Goal: Task Accomplishment & Management: Manage account settings

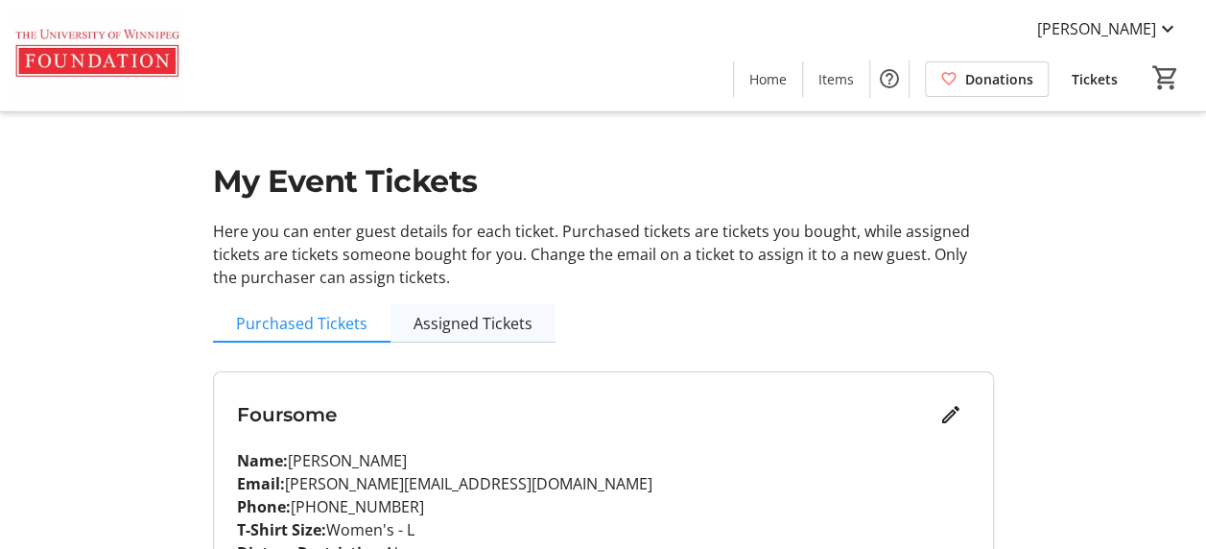
click at [458, 185] on span "Assigned Tickets" at bounding box center [472, 323] width 119 height 15
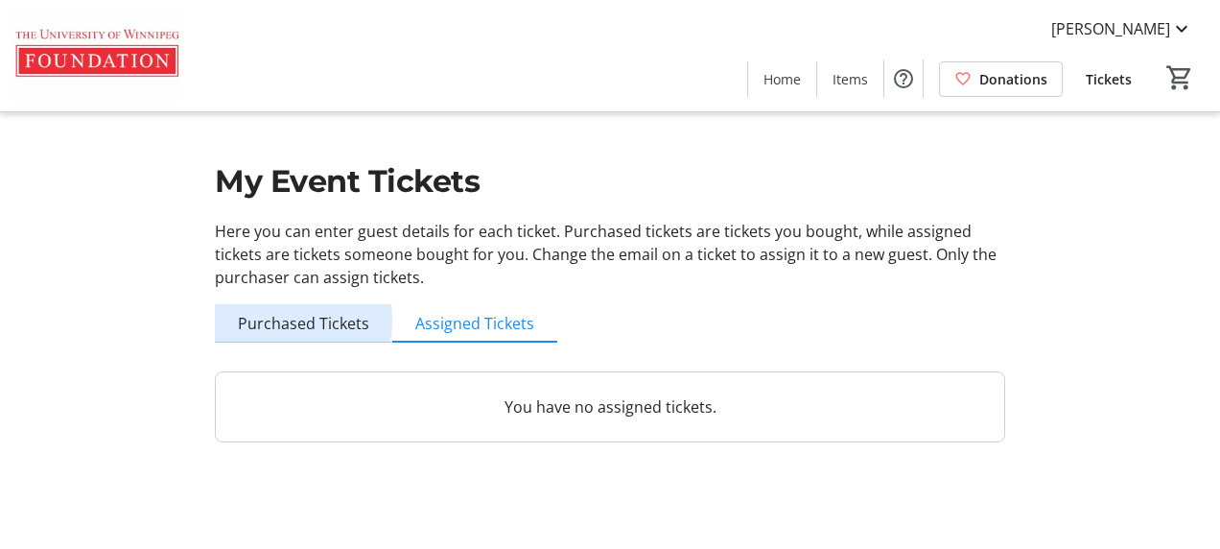
click at [294, 185] on span "Purchased Tickets" at bounding box center [303, 323] width 131 height 15
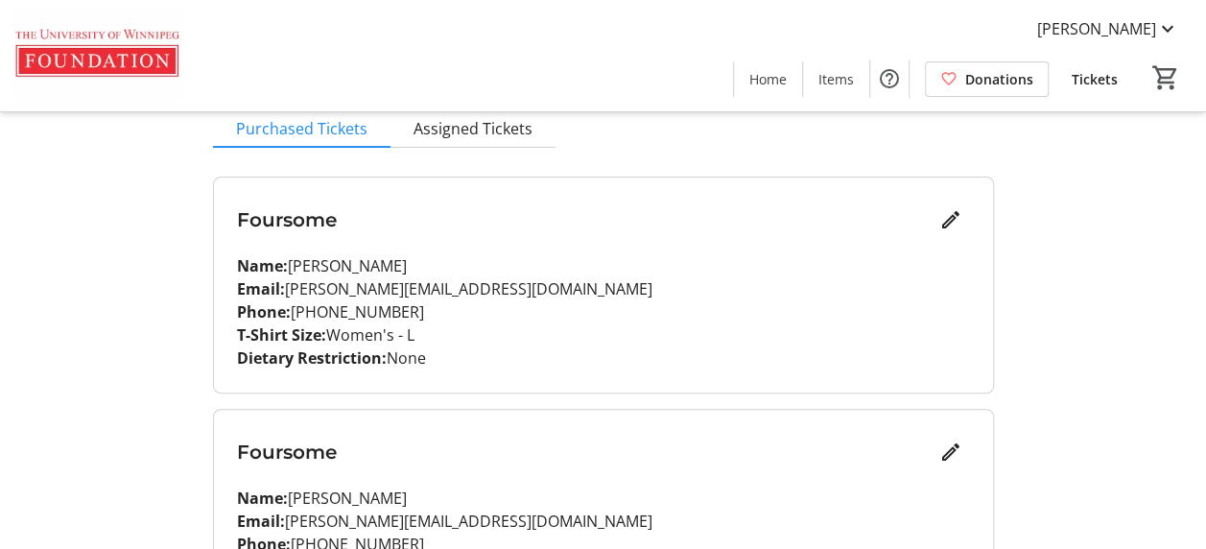
scroll to position [194, 0]
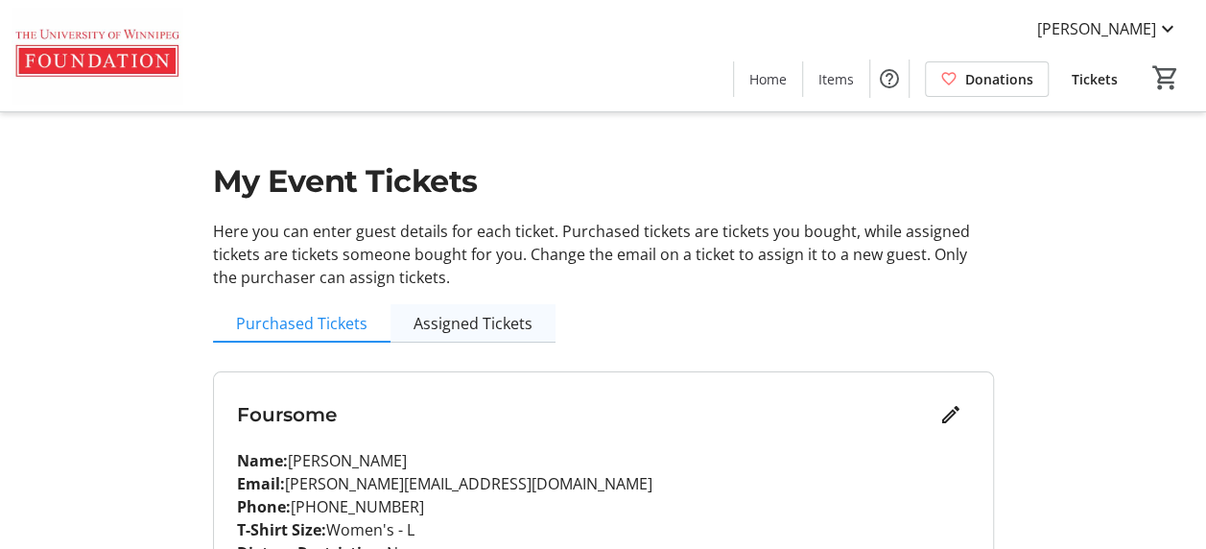
click at [482, 328] on span "Assigned Tickets" at bounding box center [472, 323] width 119 height 15
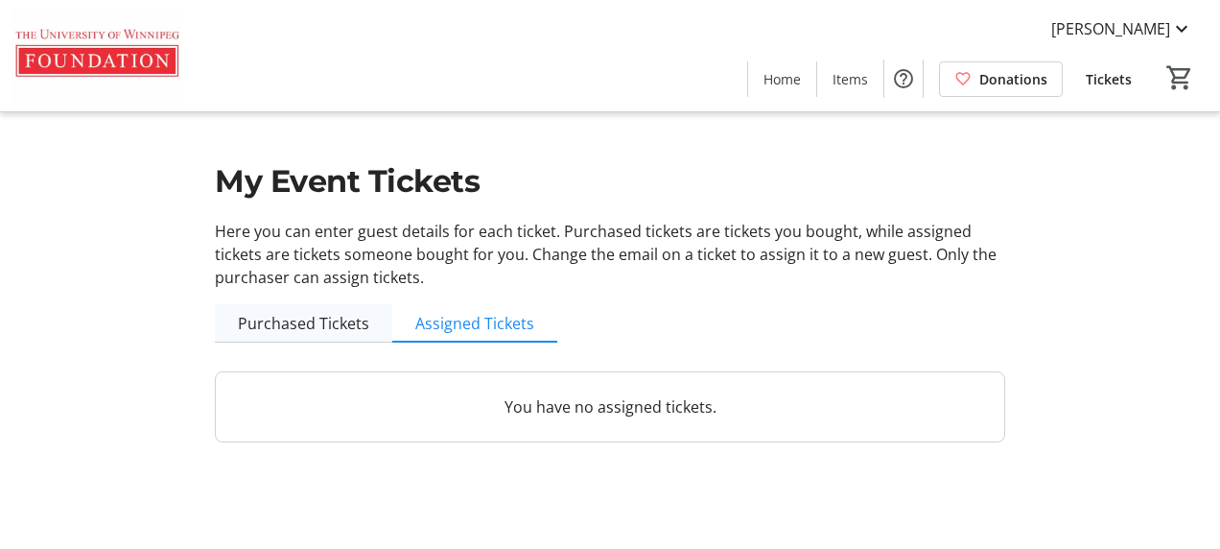
click at [294, 330] on span "Purchased Tickets" at bounding box center [303, 323] width 131 height 15
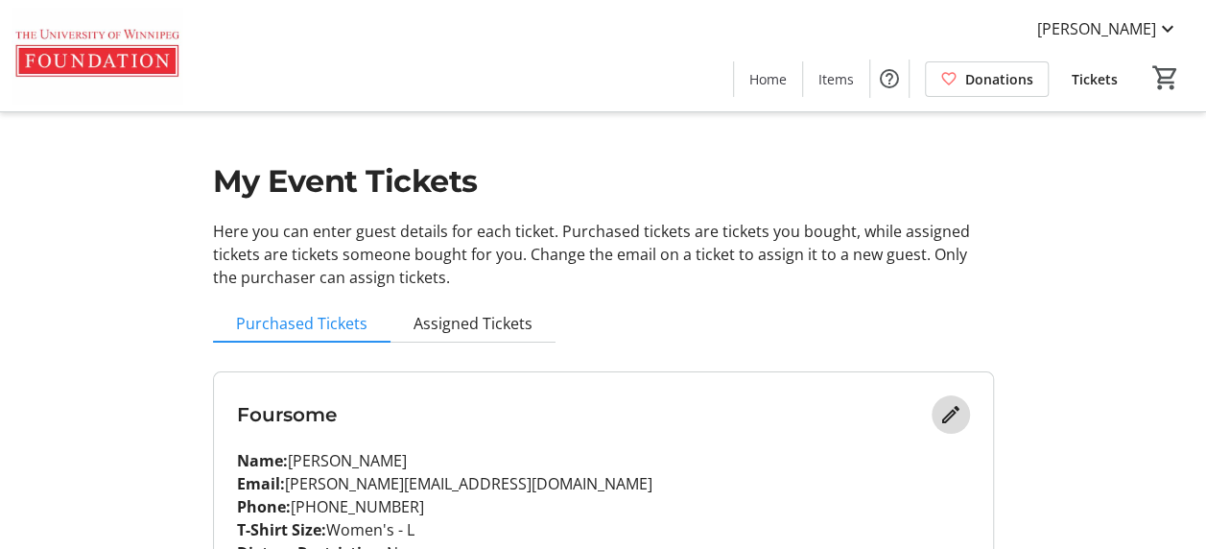
click at [952, 414] on mat-icon "Edit" at bounding box center [950, 414] width 23 height 23
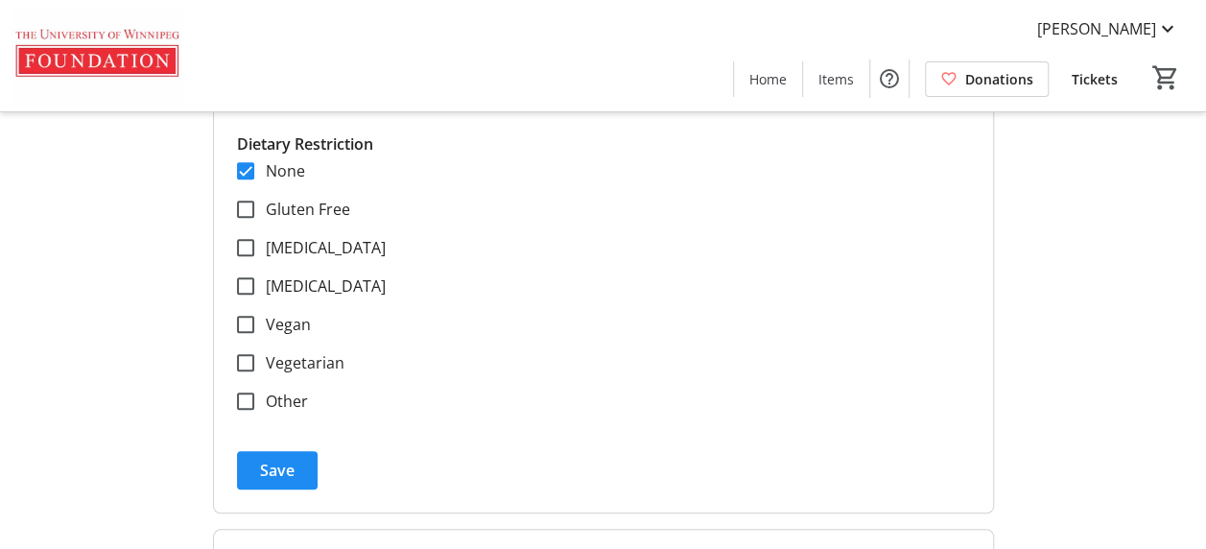
scroll to position [659, 0]
click at [243, 460] on span "submit" at bounding box center [277, 471] width 81 height 46
